Goal: Register for event/course

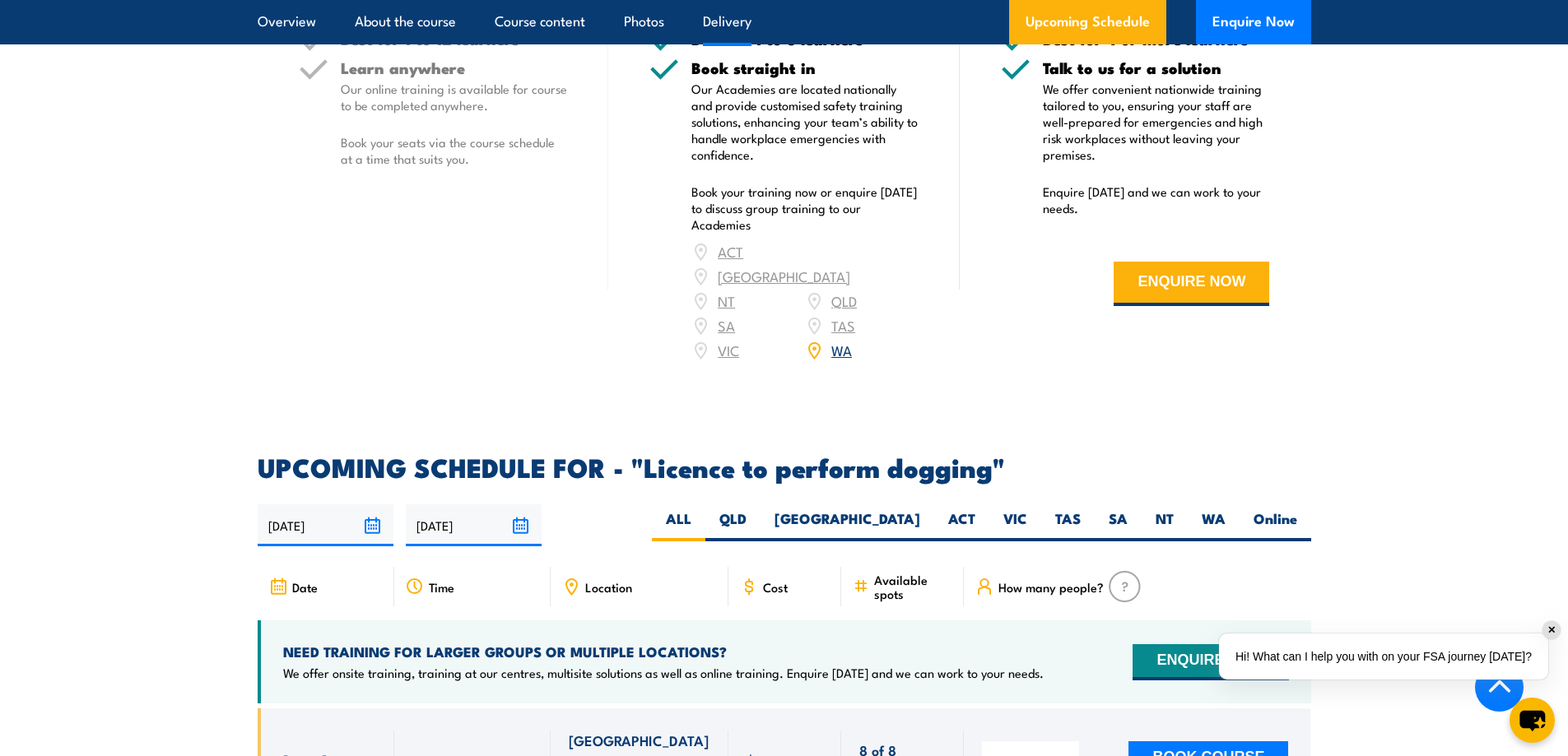
scroll to position [2139, 0]
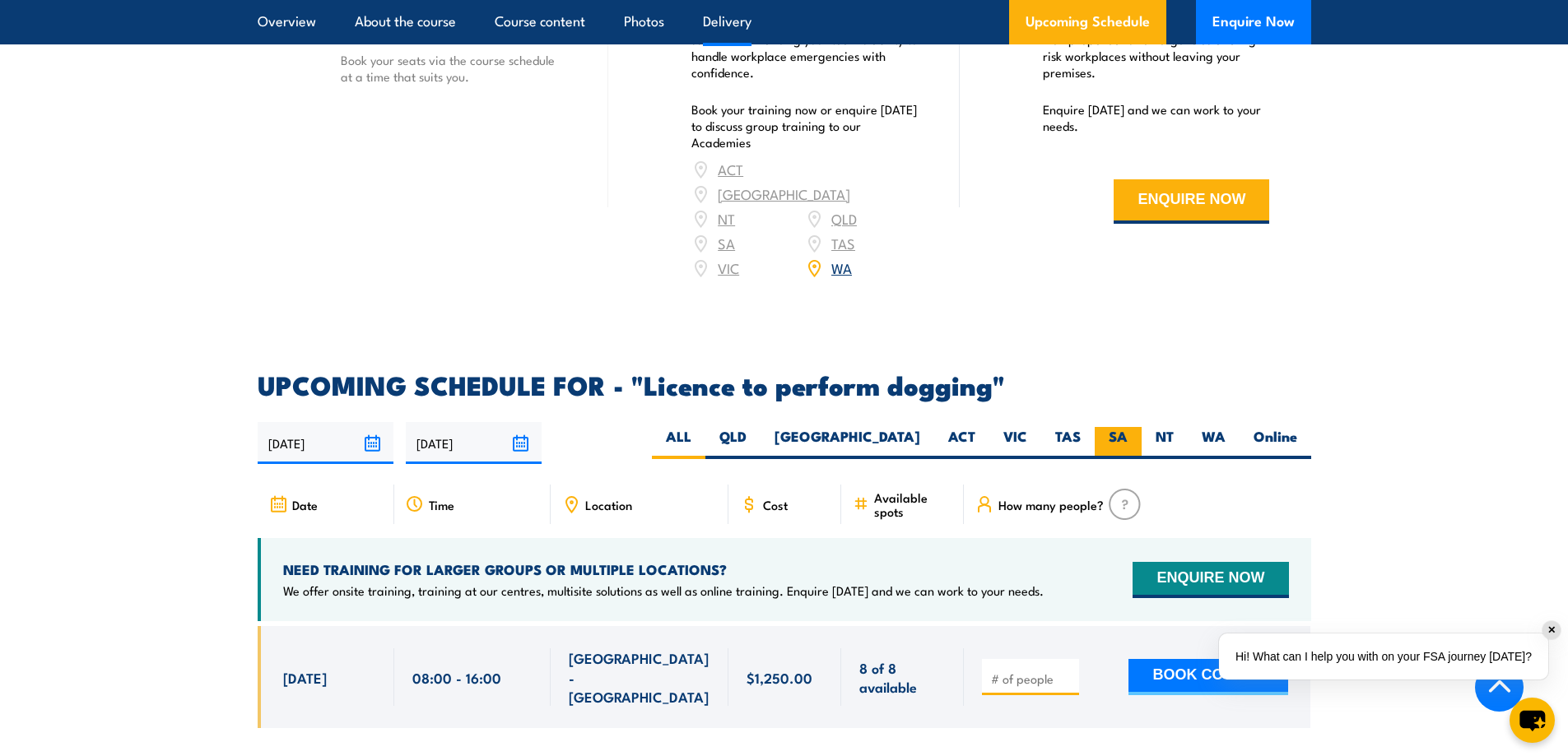
click at [1126, 435] on label "SA" at bounding box center [1118, 443] width 47 height 32
click at [1127, 435] on input "SA" at bounding box center [1132, 432] width 11 height 11
radio input "true"
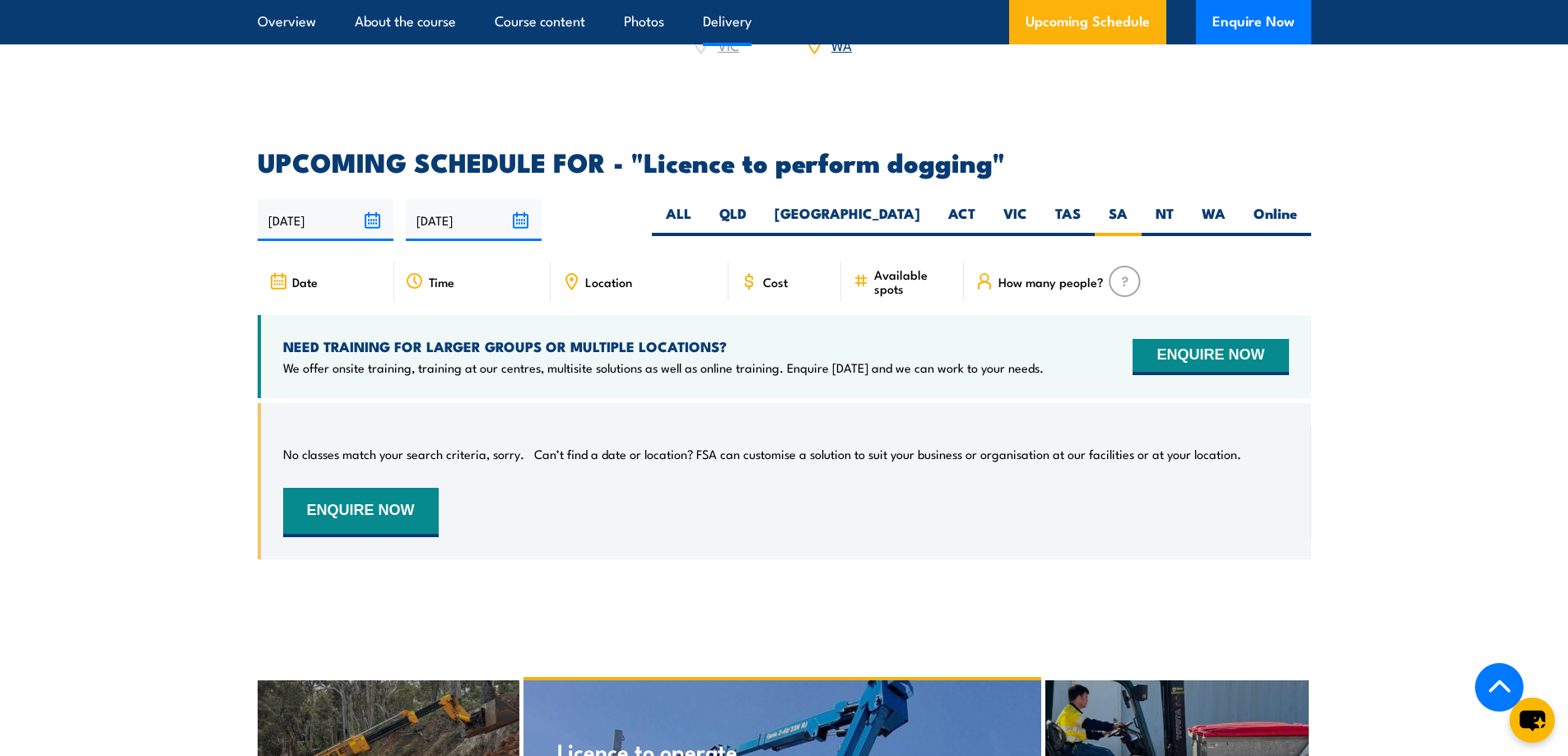
scroll to position [2094, 0]
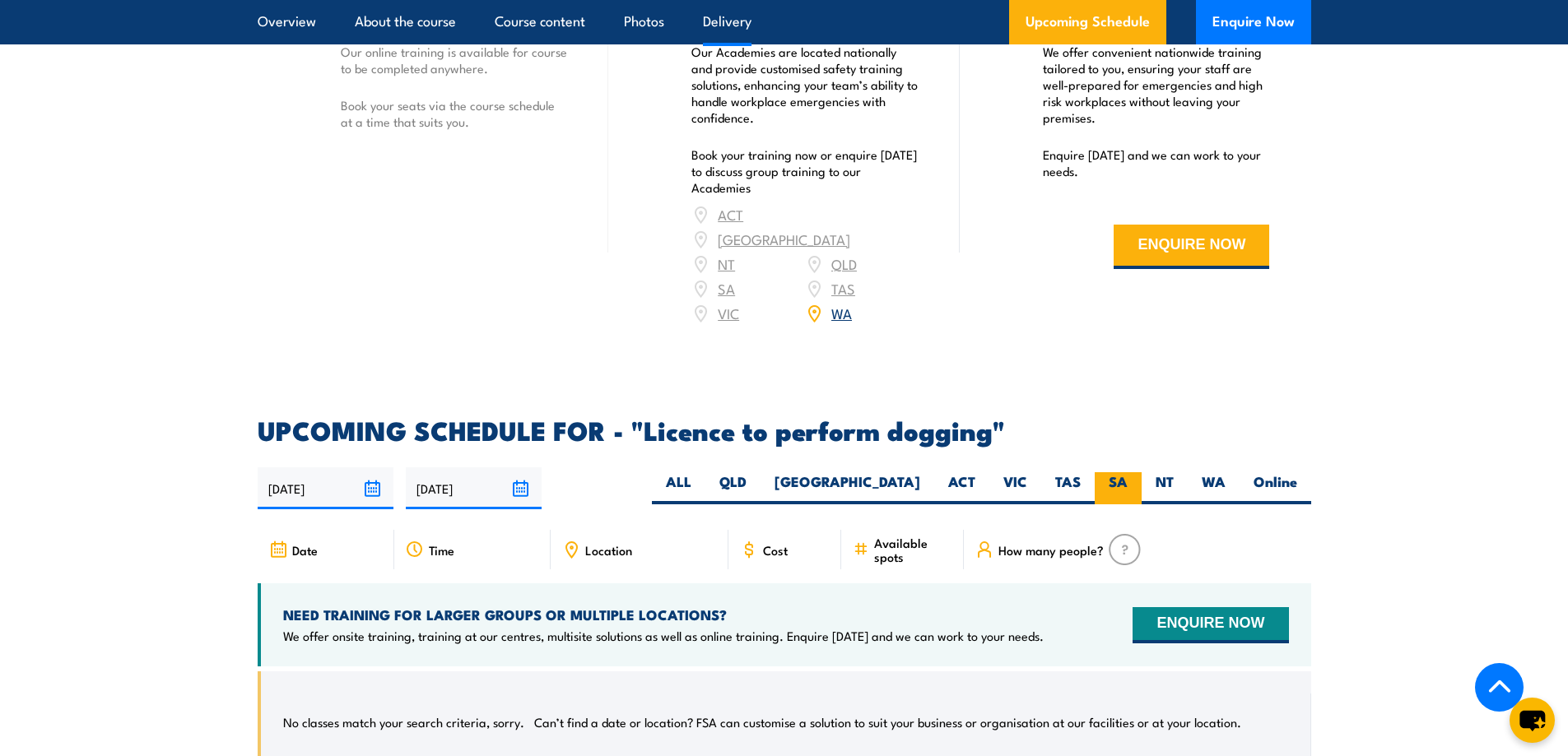
click at [1113, 484] on label "SA" at bounding box center [1118, 488] width 47 height 32
click at [1127, 483] on input "SA" at bounding box center [1132, 477] width 11 height 11
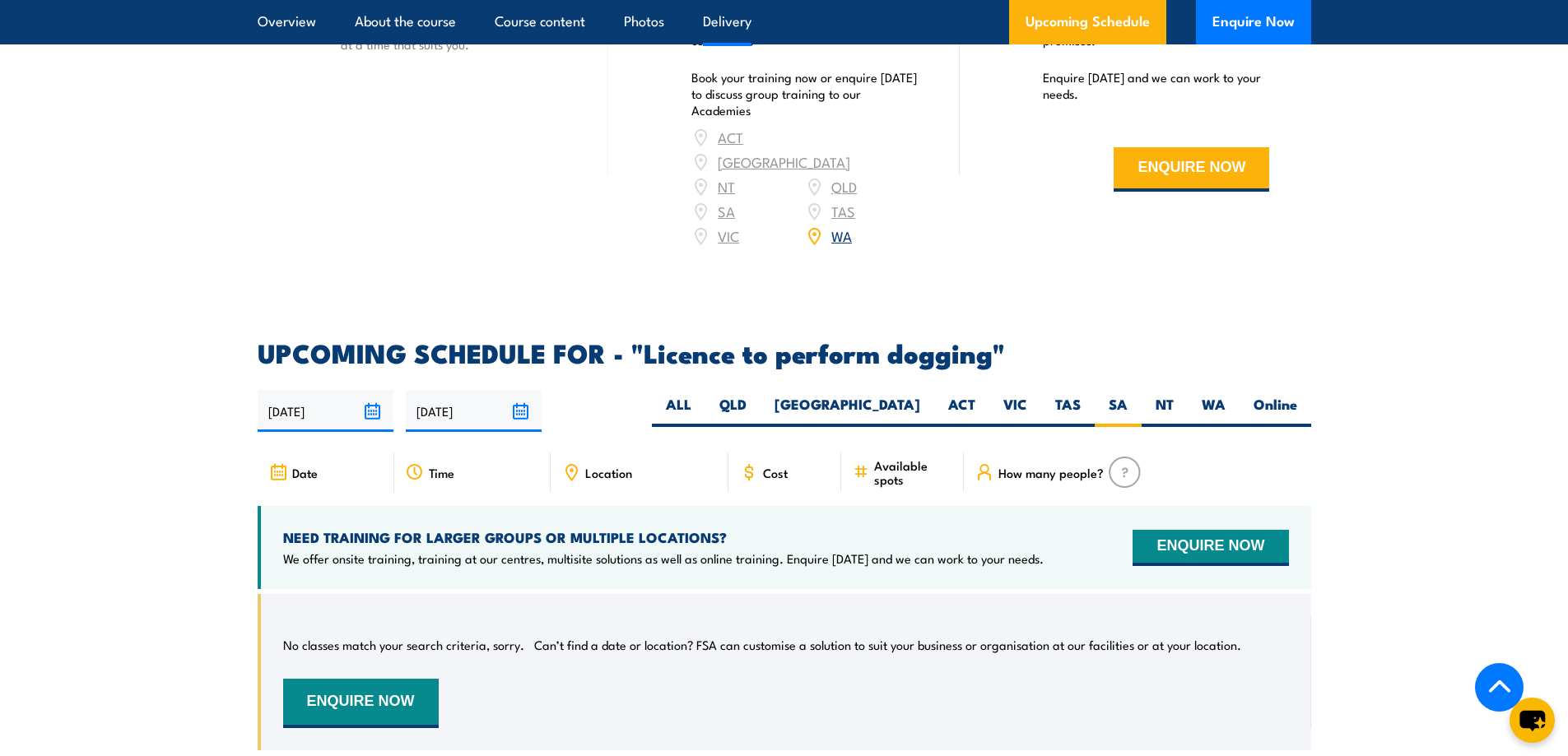
scroll to position [2013, 0]
